Goal: Browse casually: Explore the website without a specific task or goal

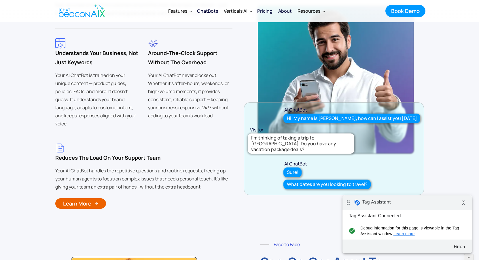
scroll to position [1835, 0]
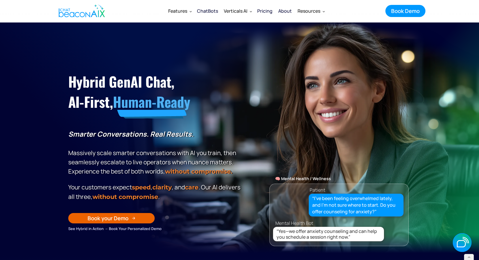
click at [370, 133] on div "“I’m looking for men’s size 11 trail running shoes with waterproof material, pr…" at bounding box center [356, 133] width 88 height 20
click at [298, 94] on div "🏦 Banking Customer “Hi, I lost my debit card while traveling. Can I freeze it a…" at bounding box center [338, 156] width 139 height 180
click at [77, 7] on img "home" at bounding box center [82, 10] width 46 height 17
click at [461, 242] on icon "button" at bounding box center [461, 243] width 9 height 7
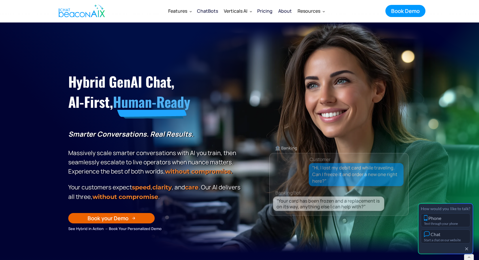
click at [406, 160] on div "🏦 Banking Customer “Hi, I lost my debit card while traveling. Can I freeze it a…" at bounding box center [338, 184] width 139 height 63
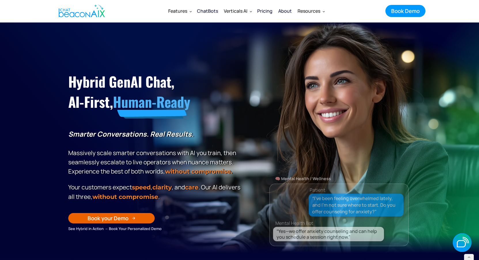
click at [96, 11] on img "home" at bounding box center [82, 10] width 46 height 17
